Goal: Task Accomplishment & Management: Use online tool/utility

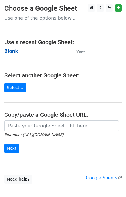
click at [9, 51] on strong "Blank" at bounding box center [11, 51] width 14 height 5
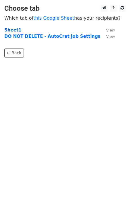
click at [10, 29] on strong "Sheet1" at bounding box center [12, 29] width 17 height 5
click at [12, 30] on strong "Sheet1" at bounding box center [12, 29] width 17 height 5
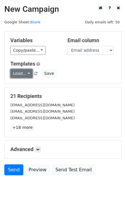
click at [25, 72] on link "Load..." at bounding box center [21, 73] width 22 height 9
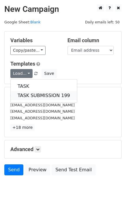
click at [41, 93] on link "TASK SUBMISSION 199" at bounding box center [44, 95] width 66 height 9
